Goal: Find specific page/section: Find specific page/section

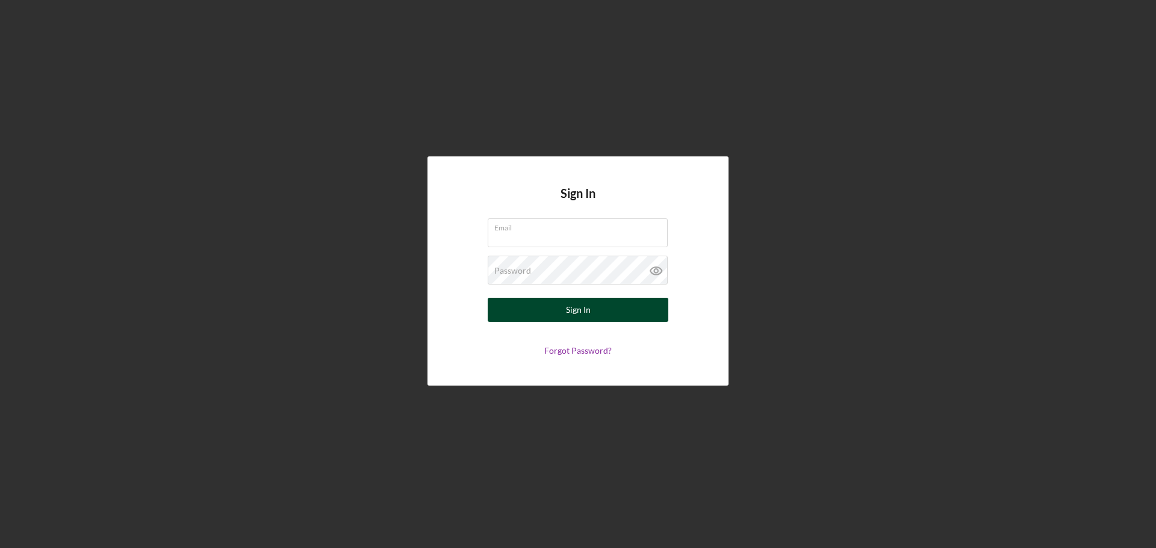
type input "[EMAIL_ADDRESS][DOMAIN_NAME]"
click at [554, 311] on button "Sign In" at bounding box center [578, 310] width 181 height 24
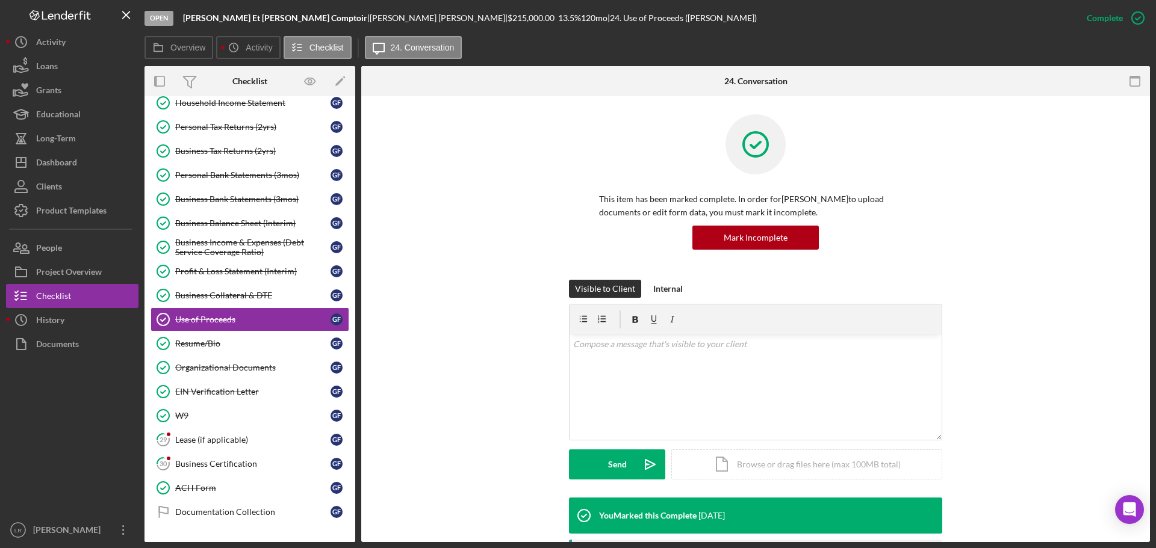
scroll to position [139, 0]
drag, startPoint x: 76, startPoint y: 300, endPoint x: 75, endPoint y: 284, distance: 15.7
click at [76, 300] on button "Checklist" at bounding box center [72, 296] width 132 height 24
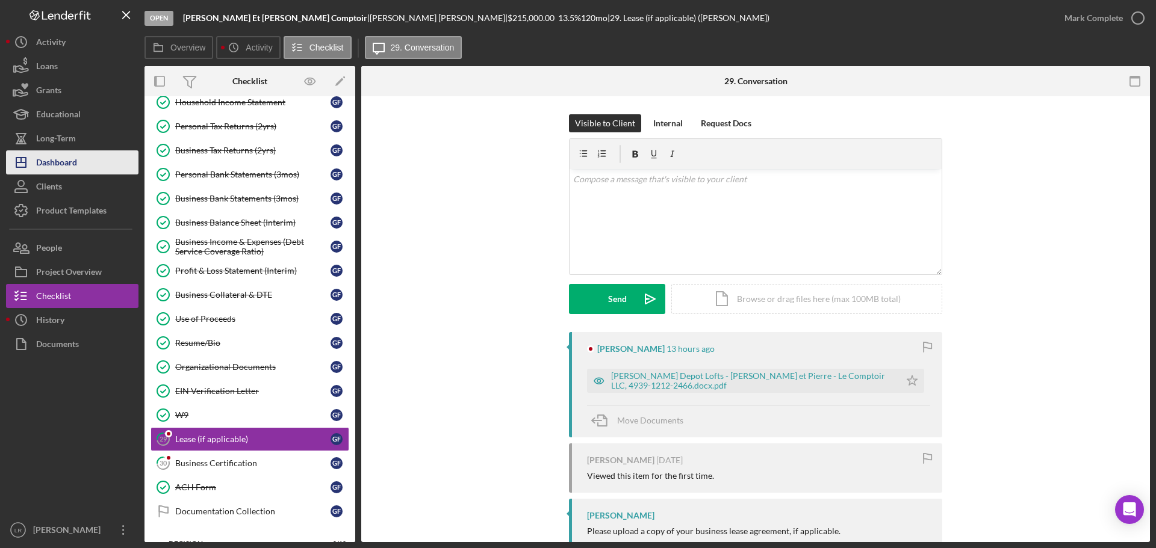
click at [85, 161] on button "Icon/Dashboard Dashboard" at bounding box center [72, 162] width 132 height 24
